Goal: Task Accomplishment & Management: Manage account settings

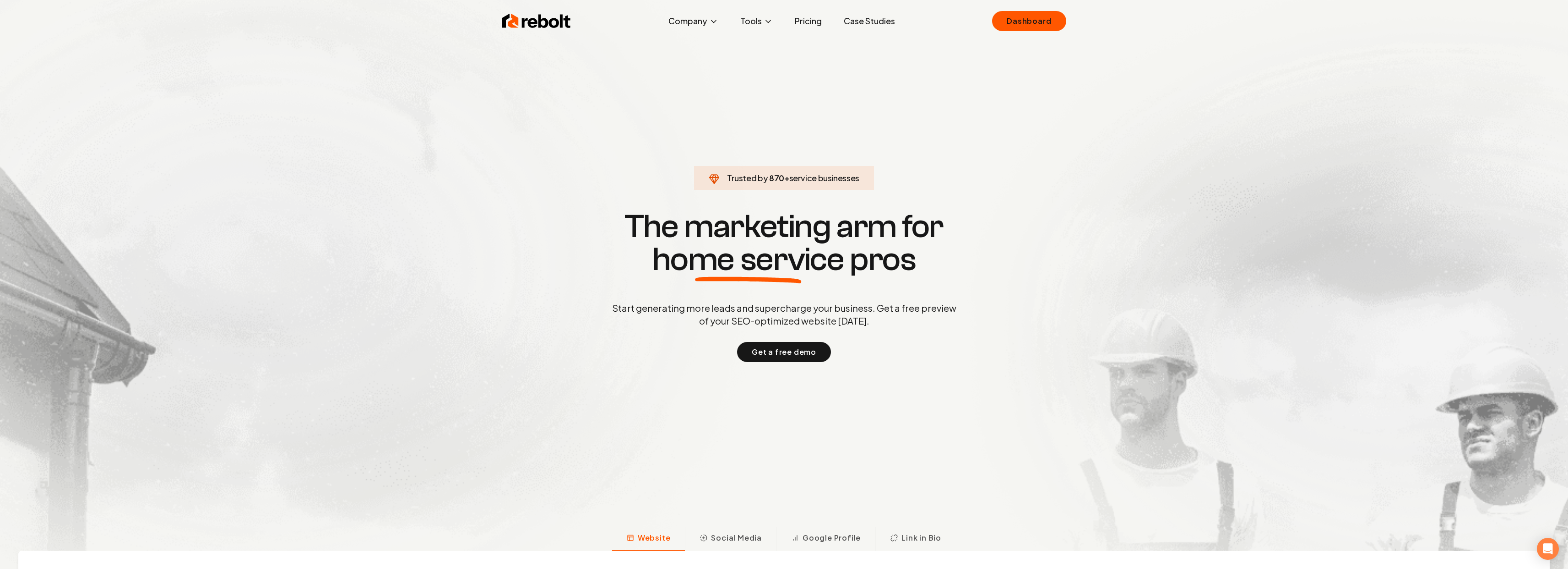
click at [1061, 30] on ul "Dashboard" at bounding box center [1029, 21] width 74 height 20
click at [1033, 25] on link "Dashboard" at bounding box center [1029, 21] width 74 height 20
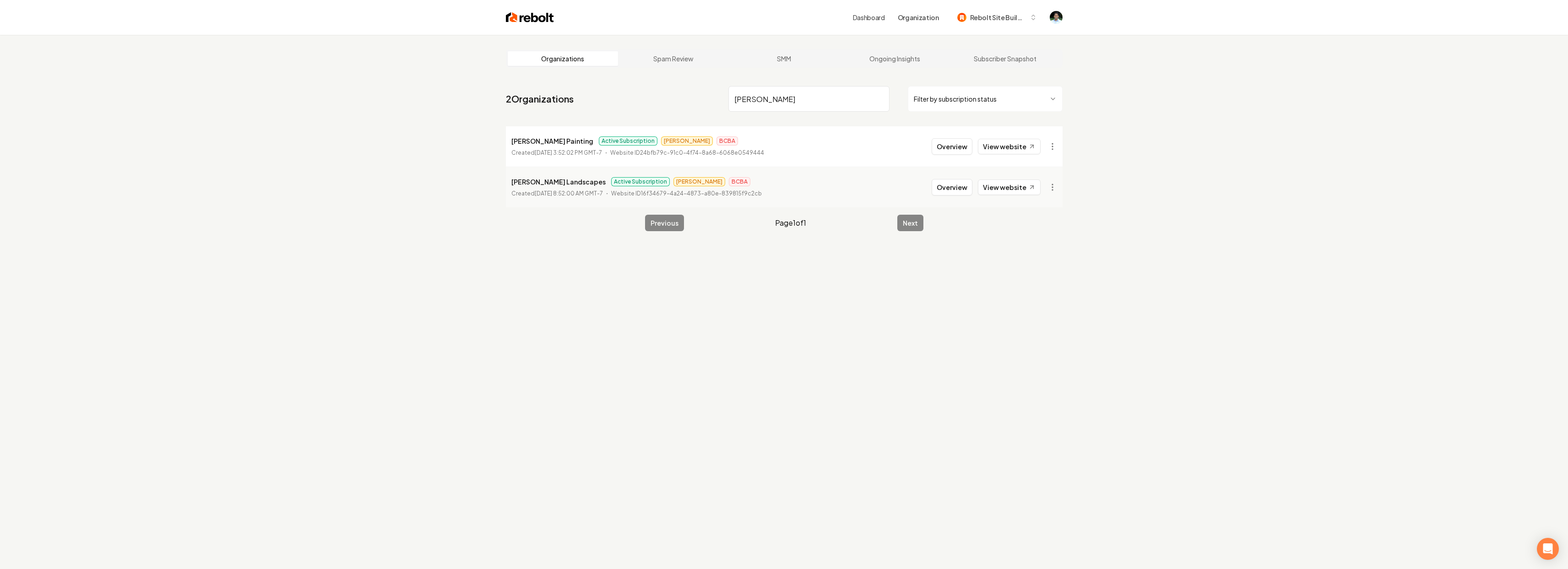
click at [571, 139] on p "[PERSON_NAME] Painting" at bounding box center [552, 141] width 82 height 11
click at [572, 139] on div "[PERSON_NAME] Painting Active Subscription [PERSON_NAME] BCBA" at bounding box center [638, 141] width 253 height 11
click at [761, 137] on div "[PERSON_NAME] Painting Active Subscription [PERSON_NAME] BCBA" at bounding box center [638, 141] width 253 height 11
click at [1057, 145] on html "Dashboard Organization Rebolt Site Builder Organizations Spam Review SMM Ongoin…" at bounding box center [784, 284] width 1568 height 569
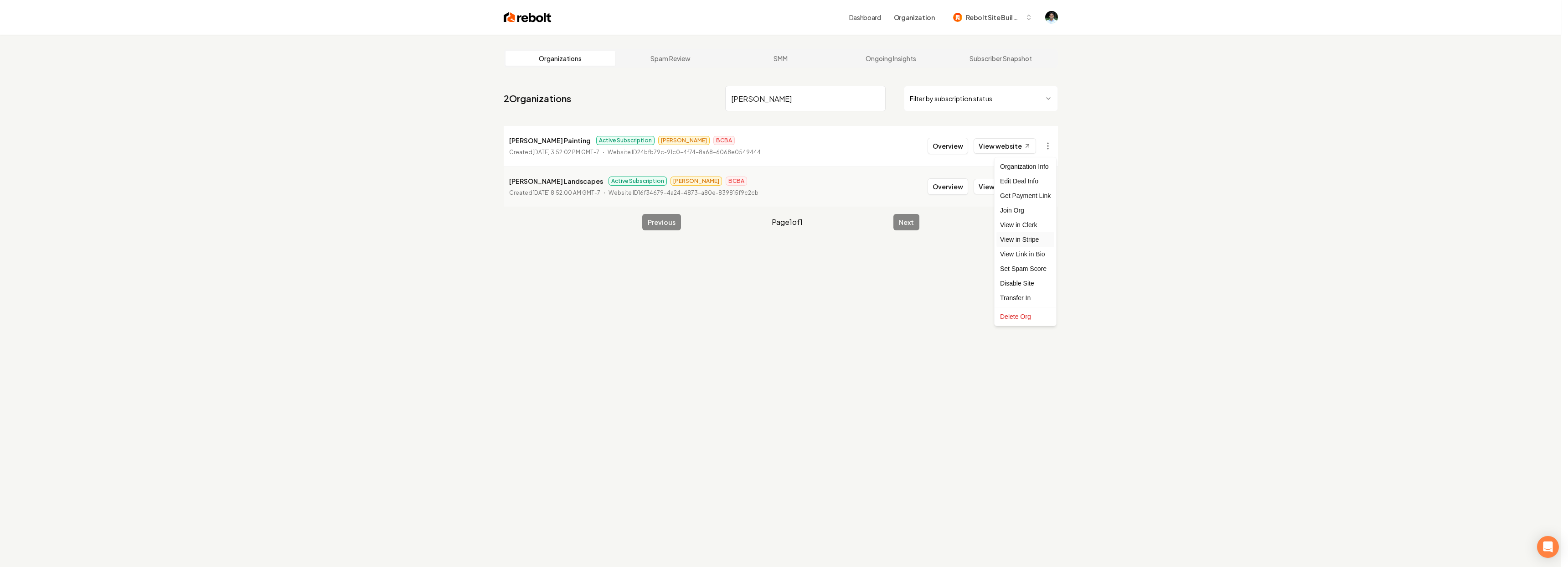
click at [1023, 238] on link "View in Stripe" at bounding box center [1026, 239] width 58 height 15
click at [1050, 187] on html "Dashboard Organization Rebolt Site Builder Organizations Spam Review SMM Ongoin…" at bounding box center [781, 283] width 1562 height 567
click at [1033, 278] on link "View in Stripe" at bounding box center [1026, 280] width 58 height 15
click at [793, 113] on nav "2 Organizations [PERSON_NAME] Filter by subscription status" at bounding box center [781, 102] width 554 height 40
click at [794, 103] on input "[PERSON_NAME]" at bounding box center [805, 98] width 161 height 25
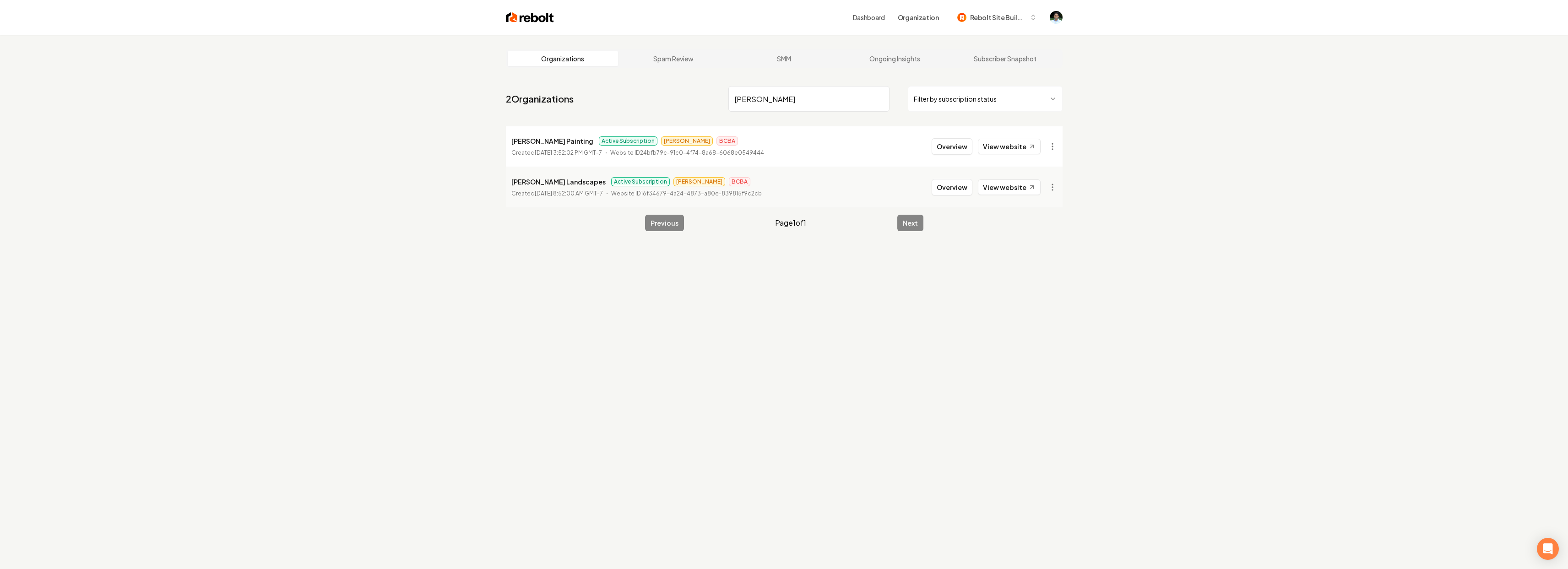
click at [797, 104] on input "[PERSON_NAME]" at bounding box center [808, 99] width 161 height 26
paste input "Squeen Property Services"
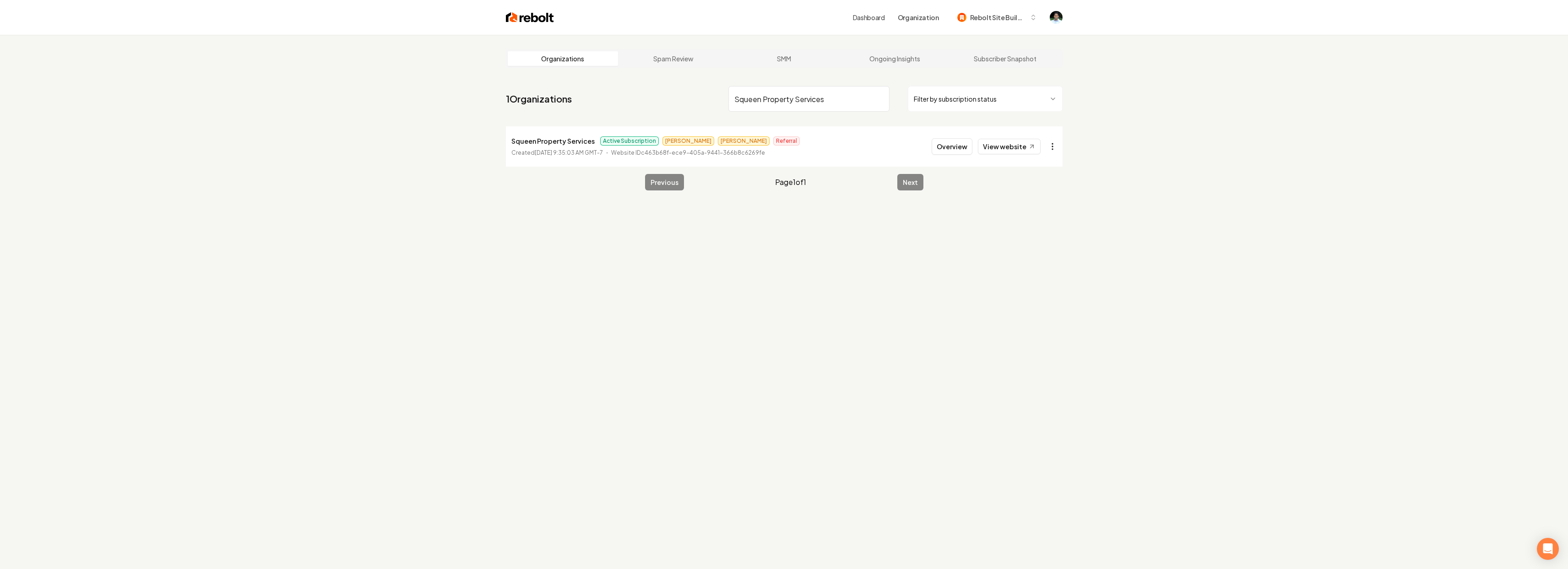
click at [1053, 143] on html "Dashboard Organization Rebolt Site Builder Organizations Spam Review SMM Ongoin…" at bounding box center [784, 284] width 1568 height 569
click at [1031, 246] on link "View in Stripe" at bounding box center [1030, 240] width 58 height 15
click at [822, 94] on input "Squeen Property Services" at bounding box center [808, 99] width 161 height 26
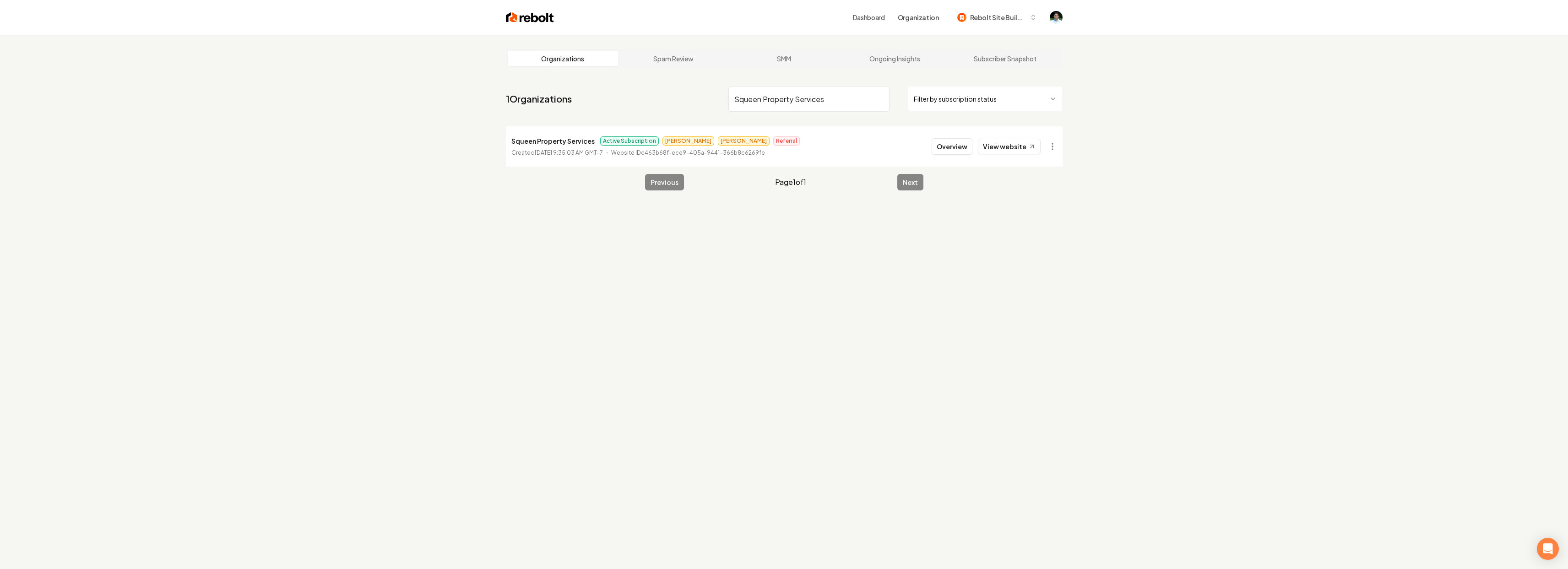
paste input "New River Crawl Space"
click at [808, 99] on input "New River Crawl Space" at bounding box center [808, 99] width 161 height 26
click at [818, 98] on input "New River Crawl Space" at bounding box center [808, 99] width 161 height 26
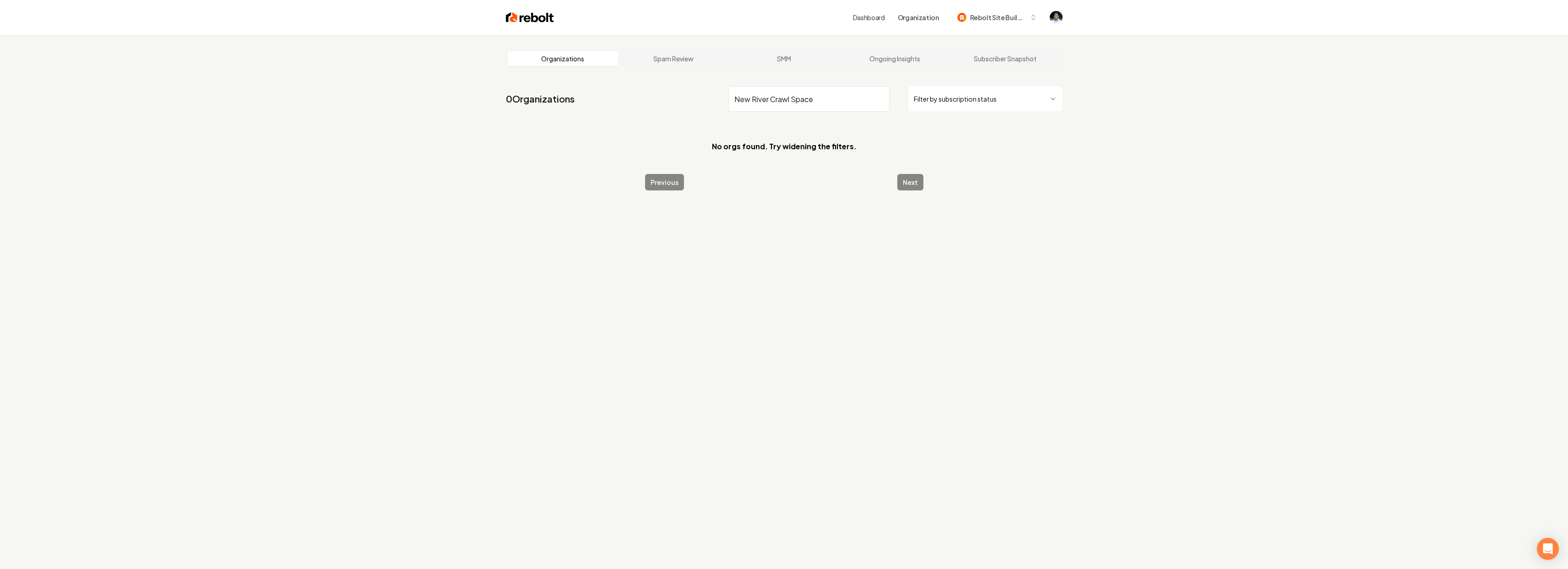
click at [818, 98] on input "New River Crawl Space" at bounding box center [808, 99] width 161 height 26
type input "[GEOGRAPHIC_DATA]"
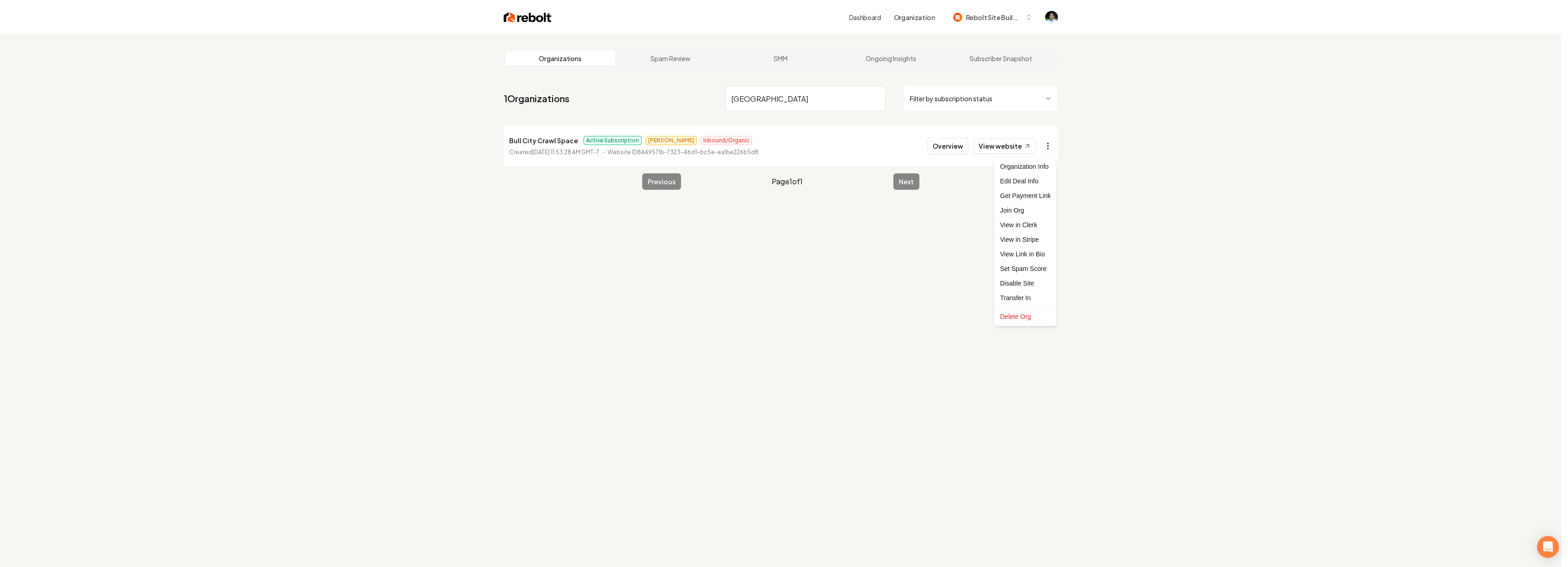
click at [1046, 145] on html "Dashboard Organization Rebolt Site Builder Organizations Spam Review SMM Ongoin…" at bounding box center [784, 283] width 1568 height 567
click at [958, 147] on html "Dashboard Organization Rebolt Site Builder Organizations Spam Review SMM Ongoin…" at bounding box center [784, 283] width 1568 height 567
click at [933, 146] on button "Overview" at bounding box center [948, 146] width 40 height 16
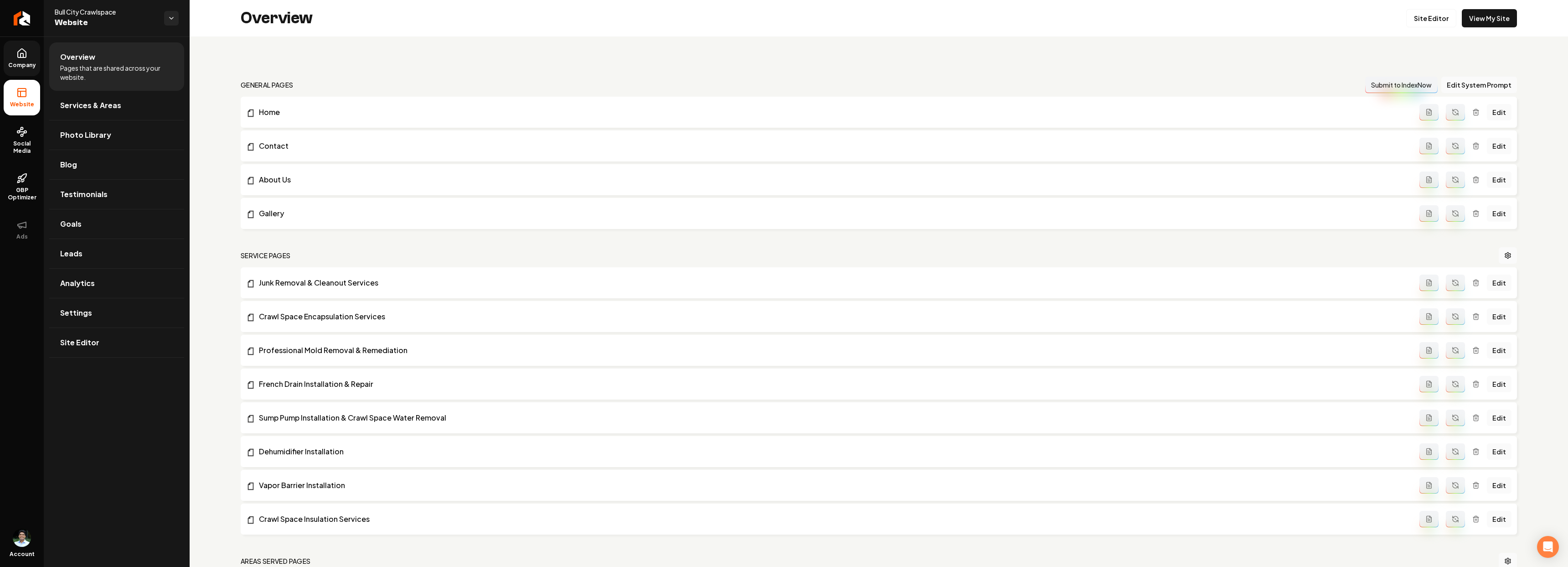
click at [20, 62] on span "Company" at bounding box center [22, 65] width 35 height 7
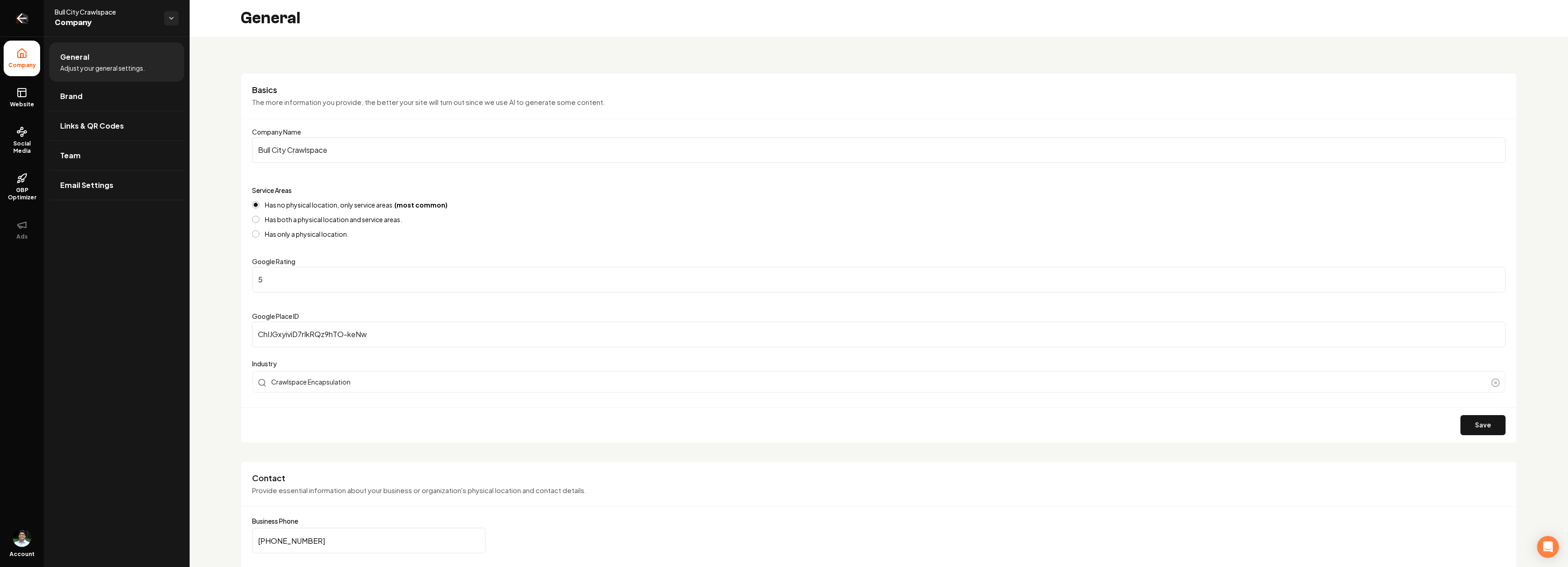
click at [12, 18] on link "Return to dashboard" at bounding box center [22, 18] width 44 height 37
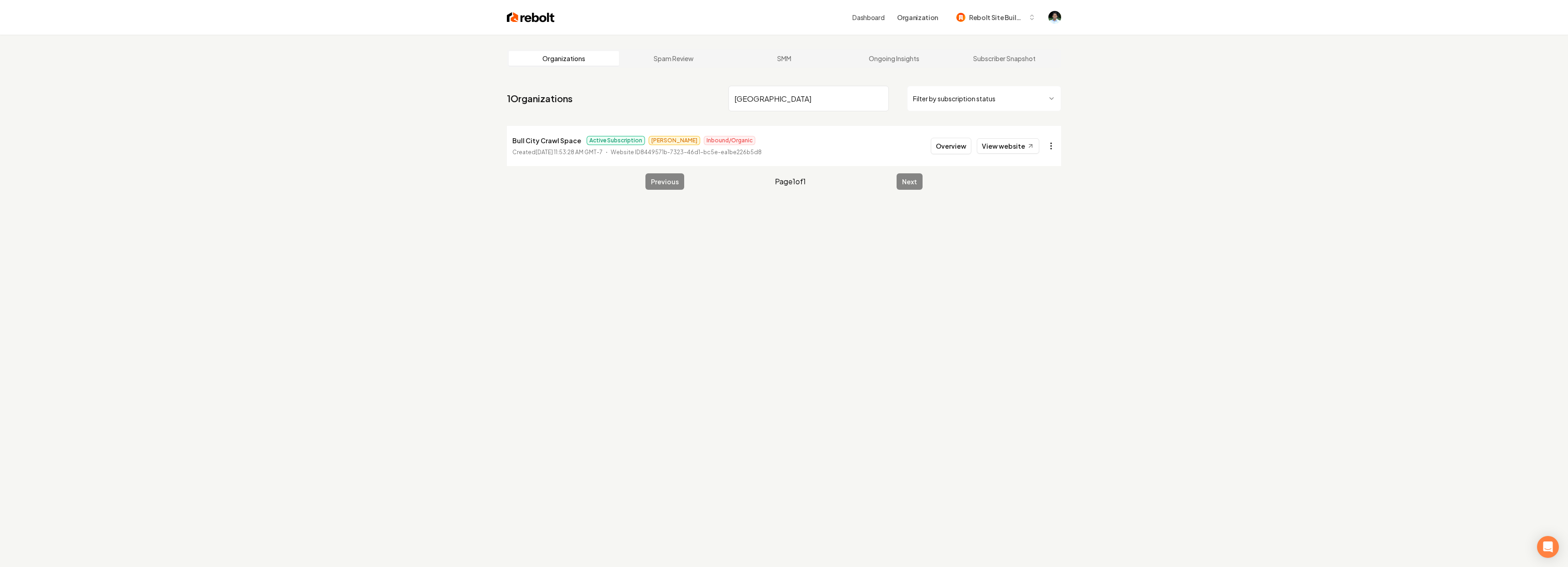
click at [1044, 147] on html "Dashboard Organization Rebolt Site Builder Organizations Spam Review SMM Ongoin…" at bounding box center [784, 283] width 1568 height 567
click at [1034, 243] on link "View in Stripe" at bounding box center [1026, 239] width 58 height 15
click at [794, 102] on input "[GEOGRAPHIC_DATA]" at bounding box center [805, 98] width 161 height 25
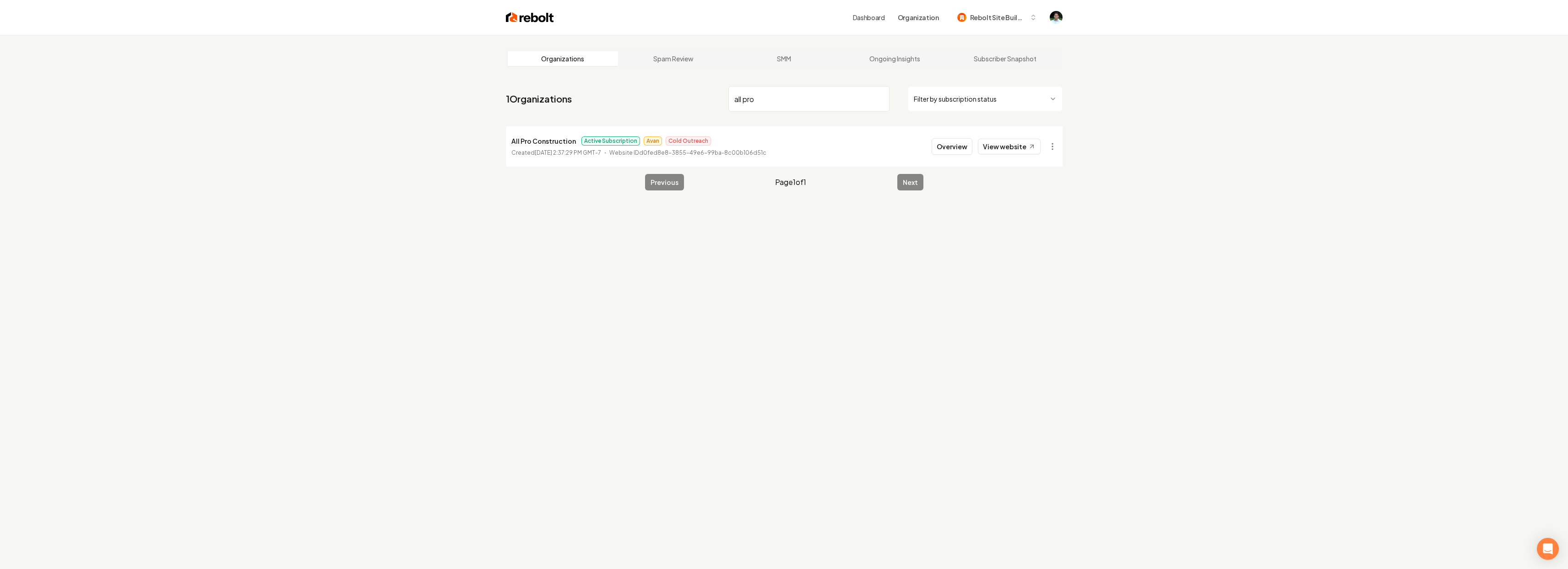
type input "all pro"
click at [548, 138] on p "All Pro Construction" at bounding box center [543, 141] width 65 height 11
copy p "All Pro Construction"
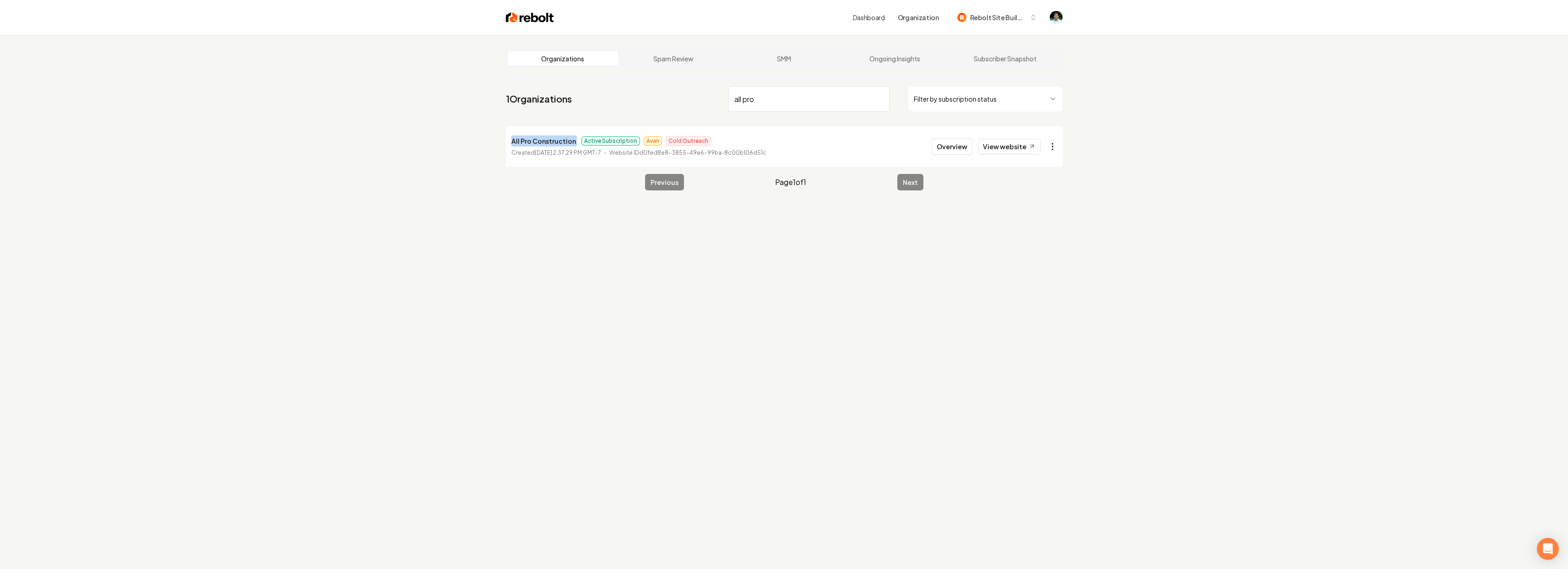
click at [1052, 148] on html "Dashboard Organization Rebolt Site Builder Organizations Spam Review SMM Ongoin…" at bounding box center [784, 284] width 1568 height 569
click at [1038, 240] on link "View in Stripe" at bounding box center [1030, 240] width 58 height 15
